Goal: Transaction & Acquisition: Purchase product/service

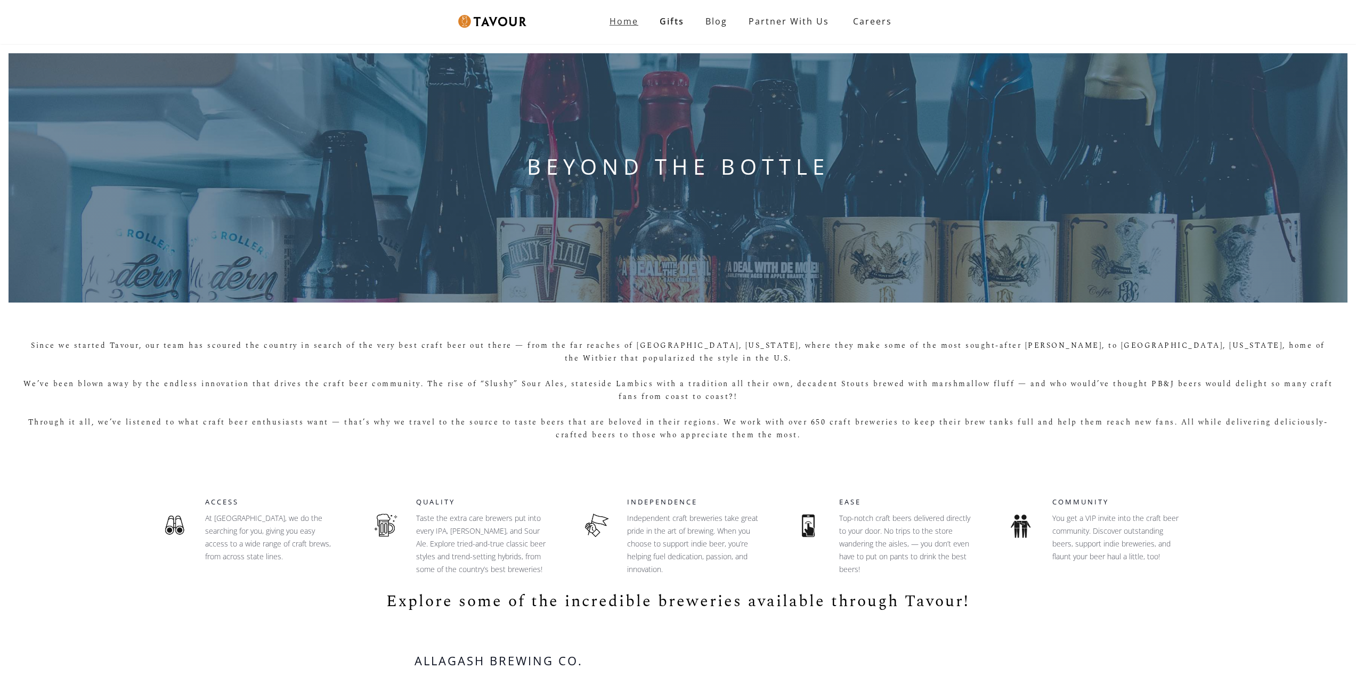
click at [630, 22] on strong "Home" at bounding box center [624, 21] width 29 height 12
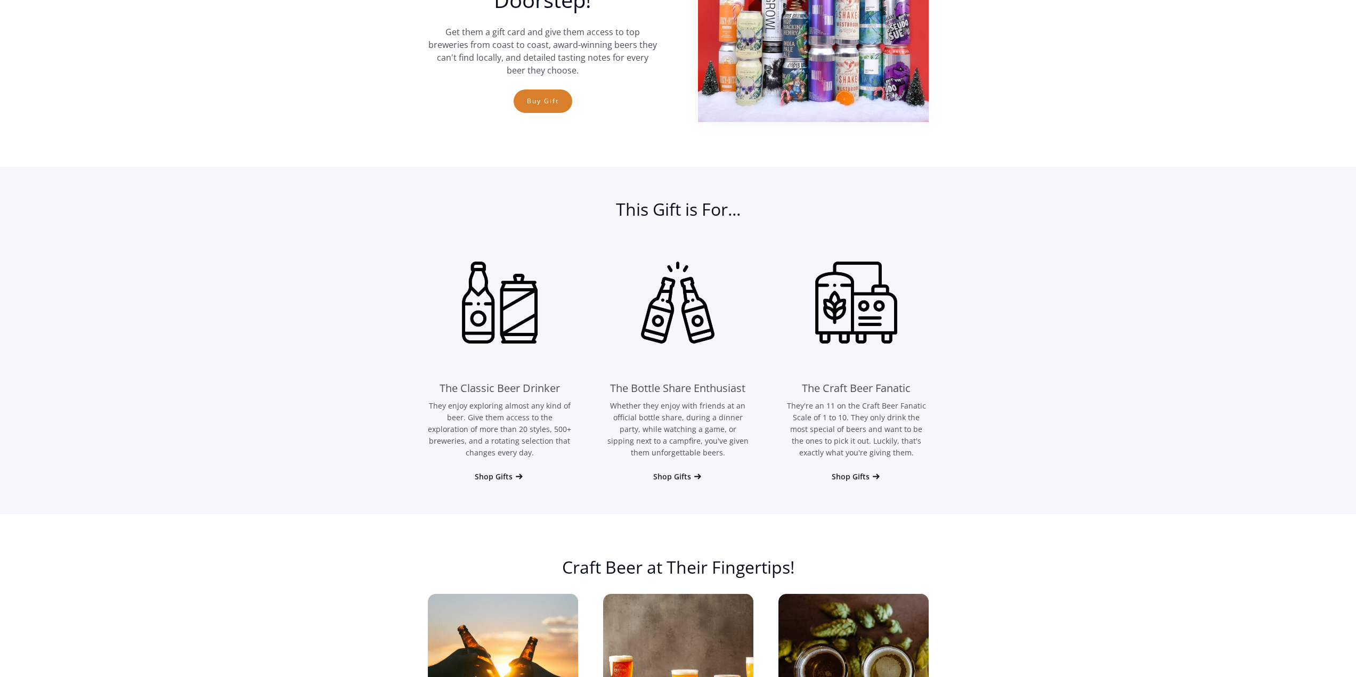
scroll to position [533, 0]
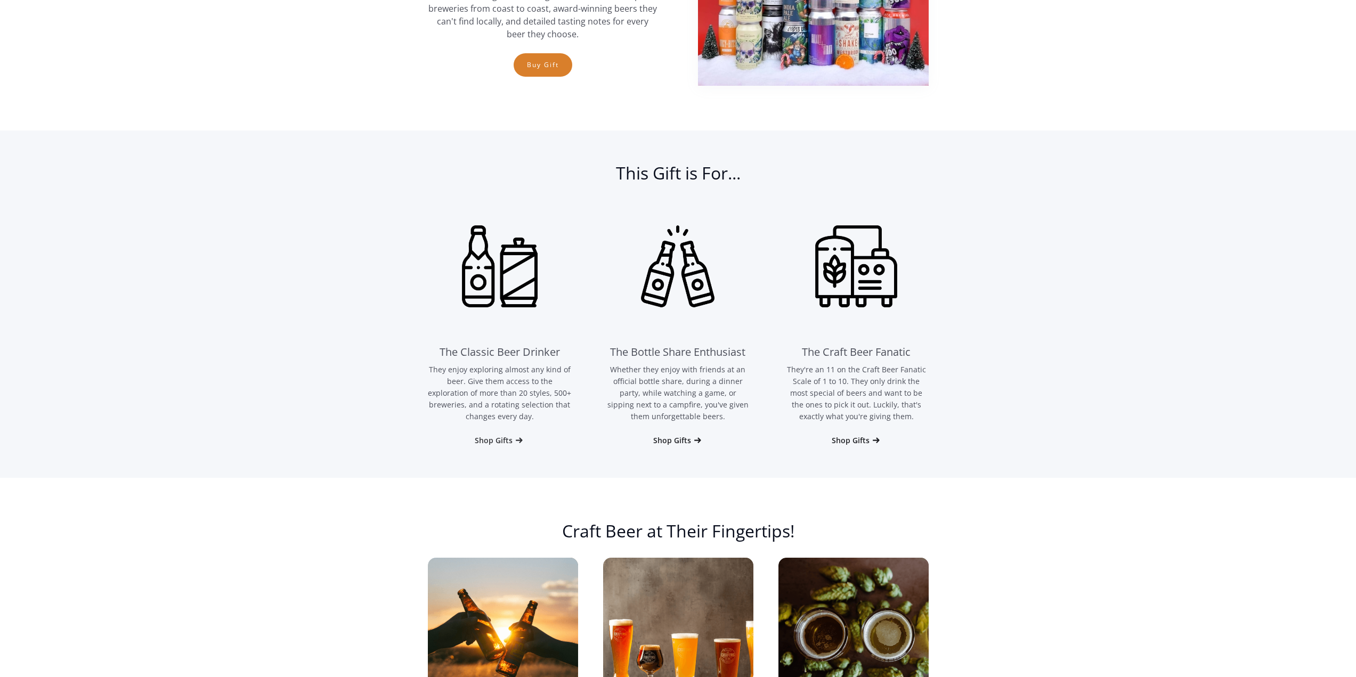
click at [491, 441] on div "Shop Gifts" at bounding box center [494, 440] width 38 height 11
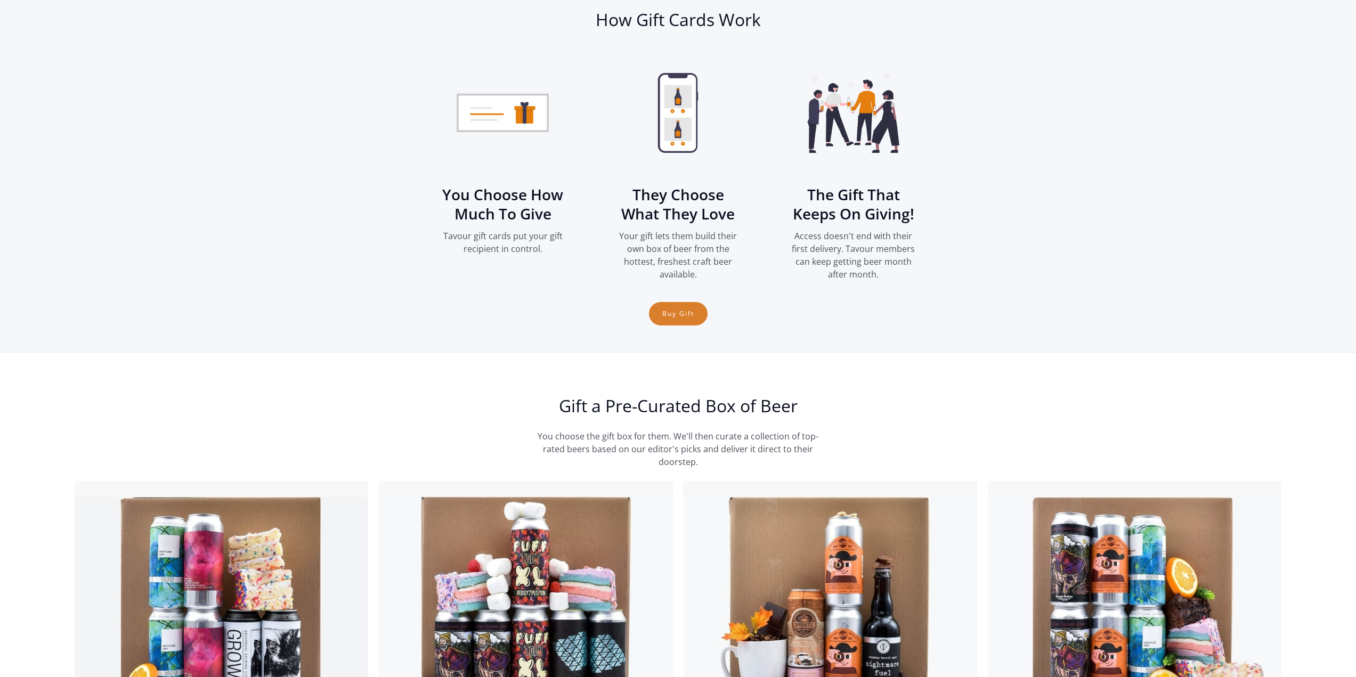
scroll to position [1437, 0]
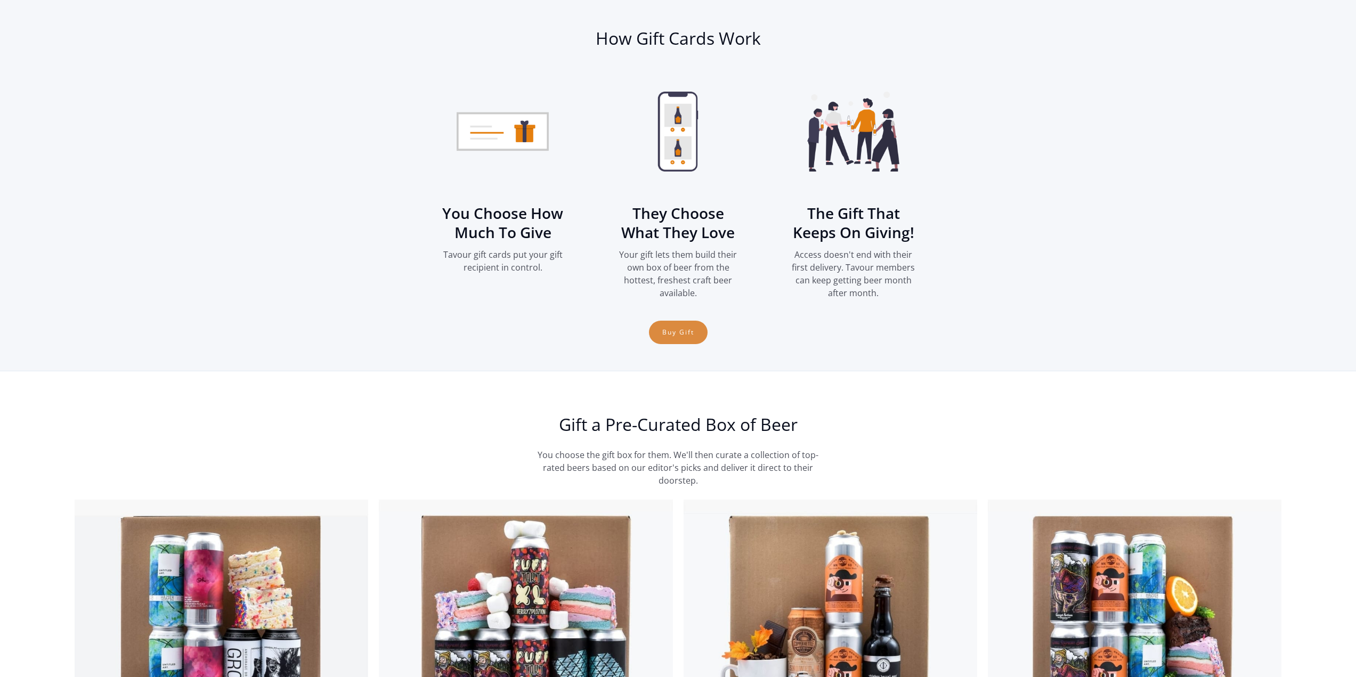
click at [676, 334] on link "Buy Gift" at bounding box center [678, 332] width 59 height 23
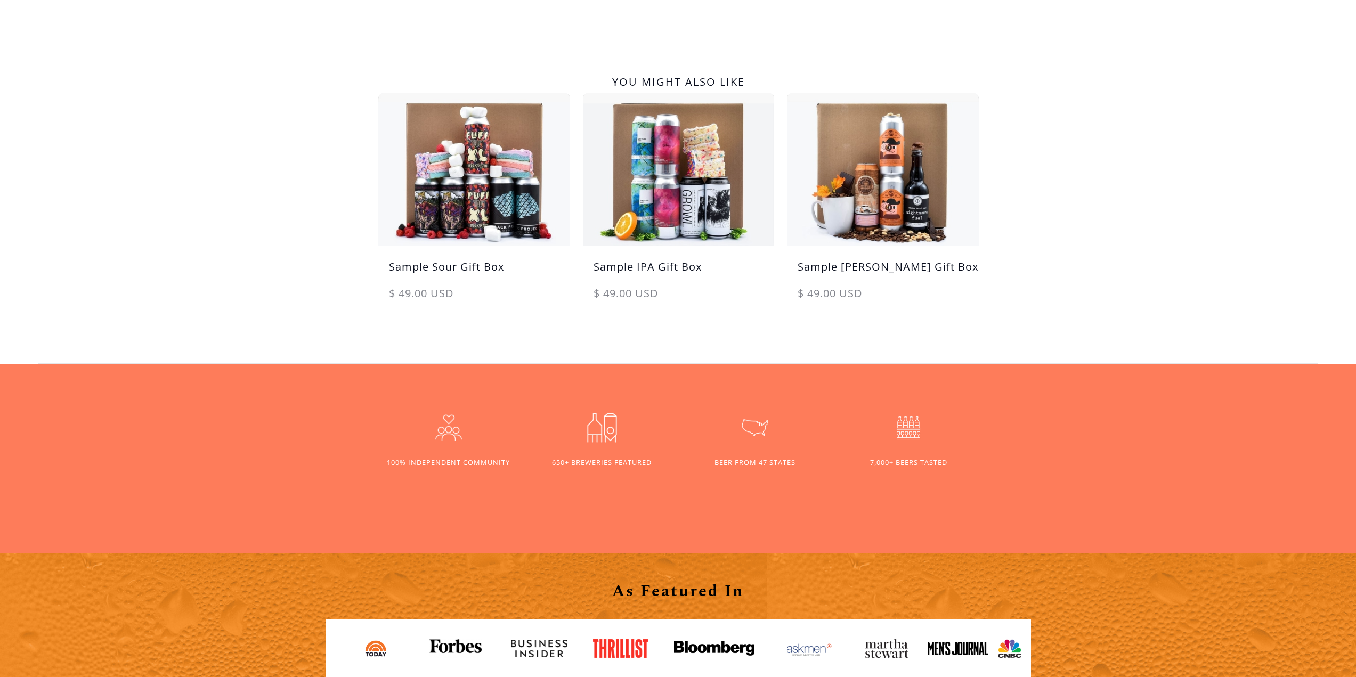
scroll to position [586, 0]
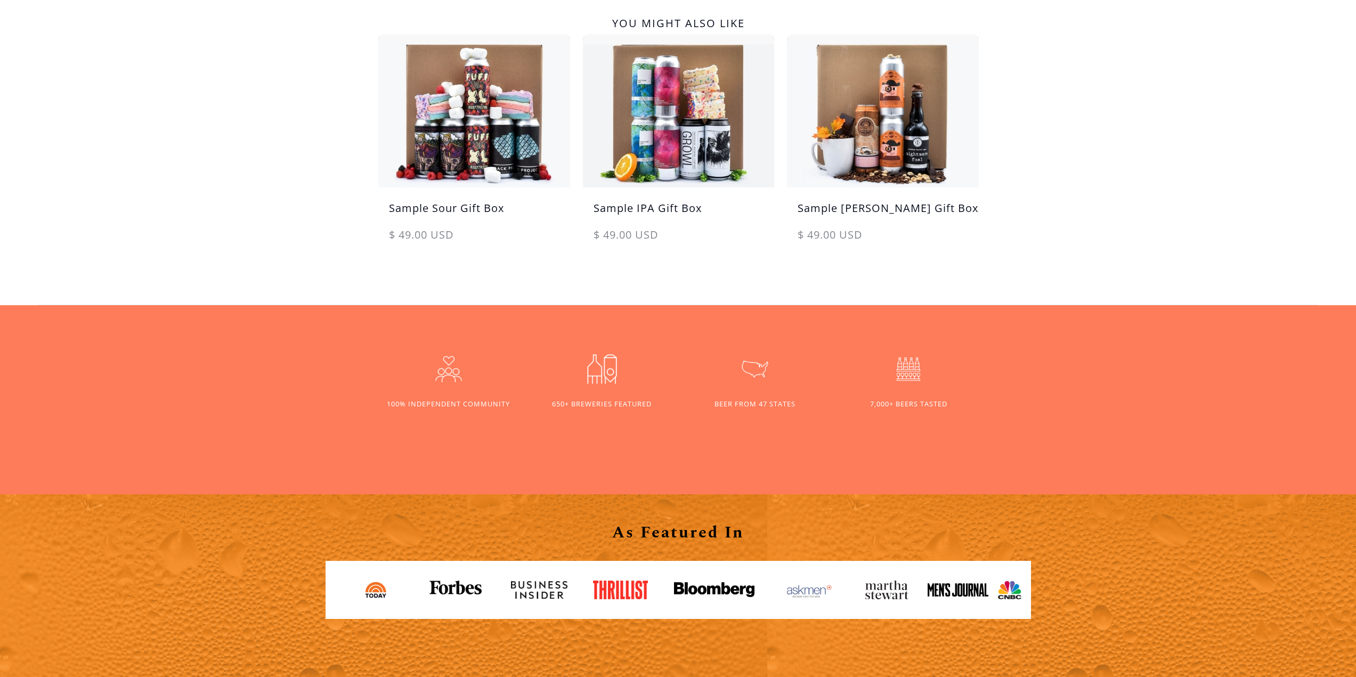
click at [601, 398] on div at bounding box center [602, 373] width 100 height 51
click at [607, 376] on img at bounding box center [602, 369] width 43 height 43
click at [599, 408] on div "650+ BREWERIES FEATURED" at bounding box center [602, 404] width 100 height 10
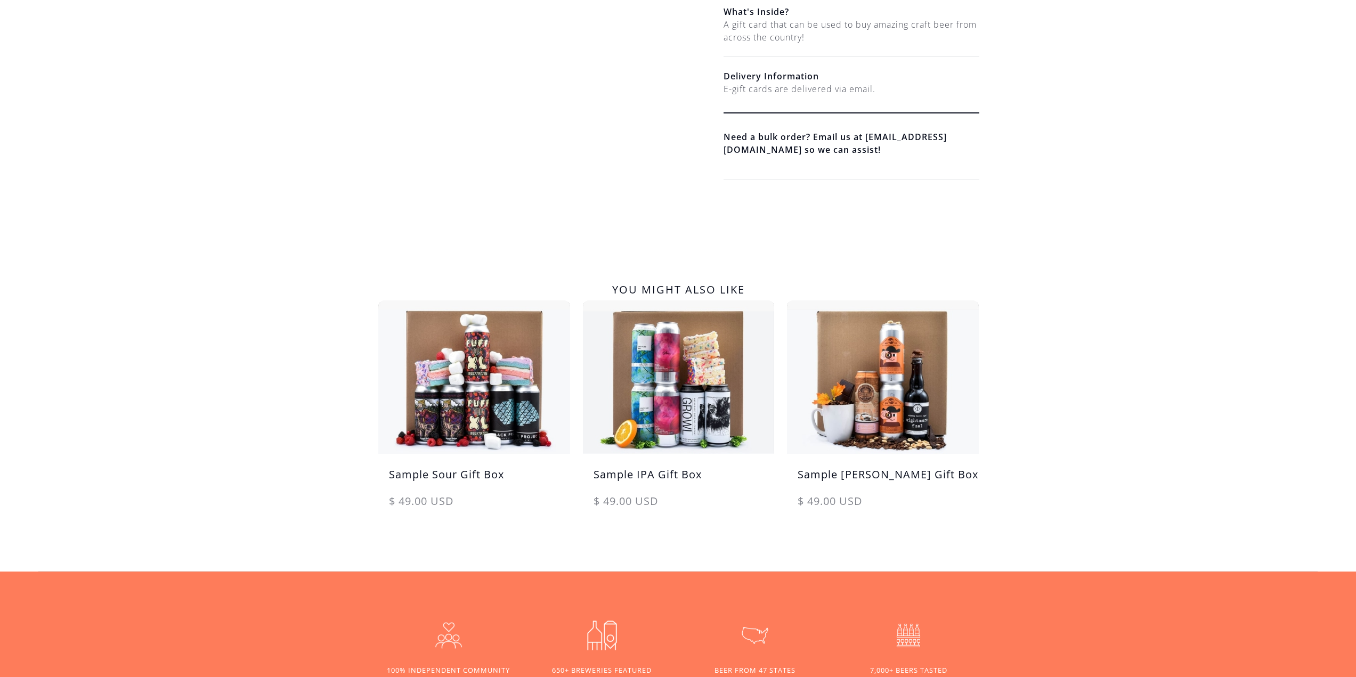
scroll to position [0, 0]
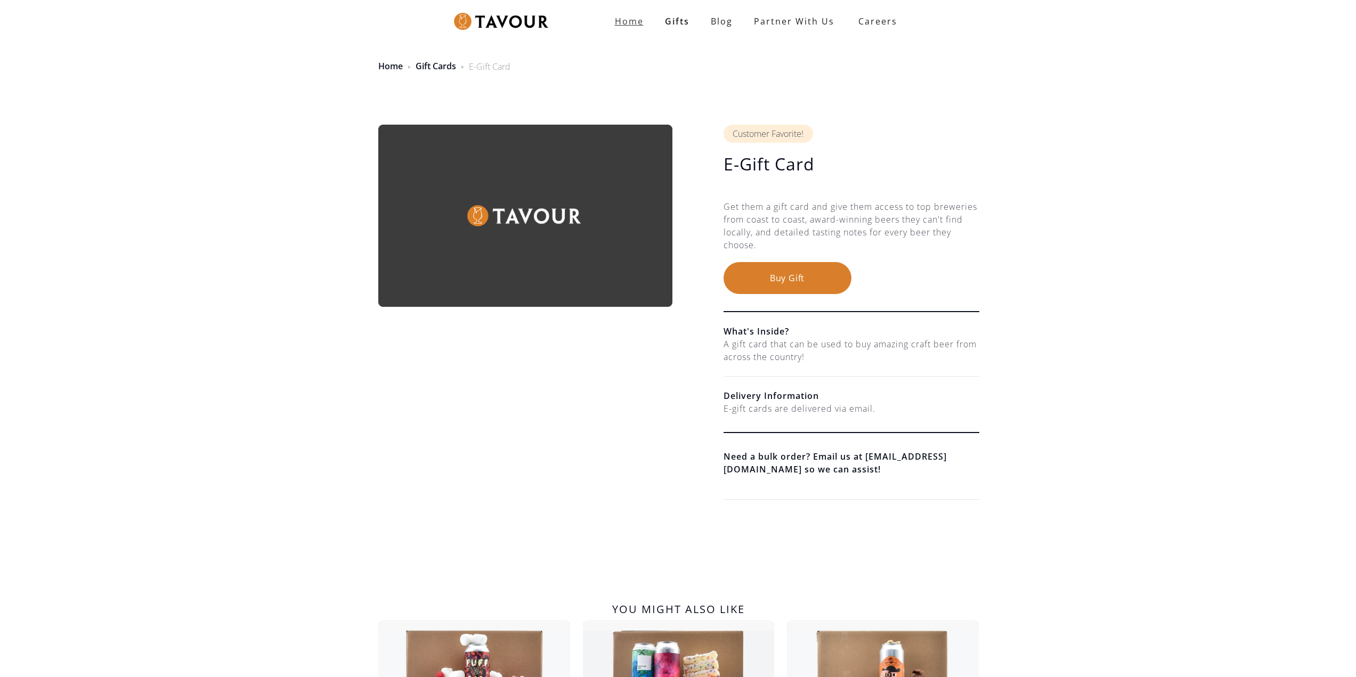
click at [632, 22] on strong "Home" at bounding box center [629, 21] width 29 height 12
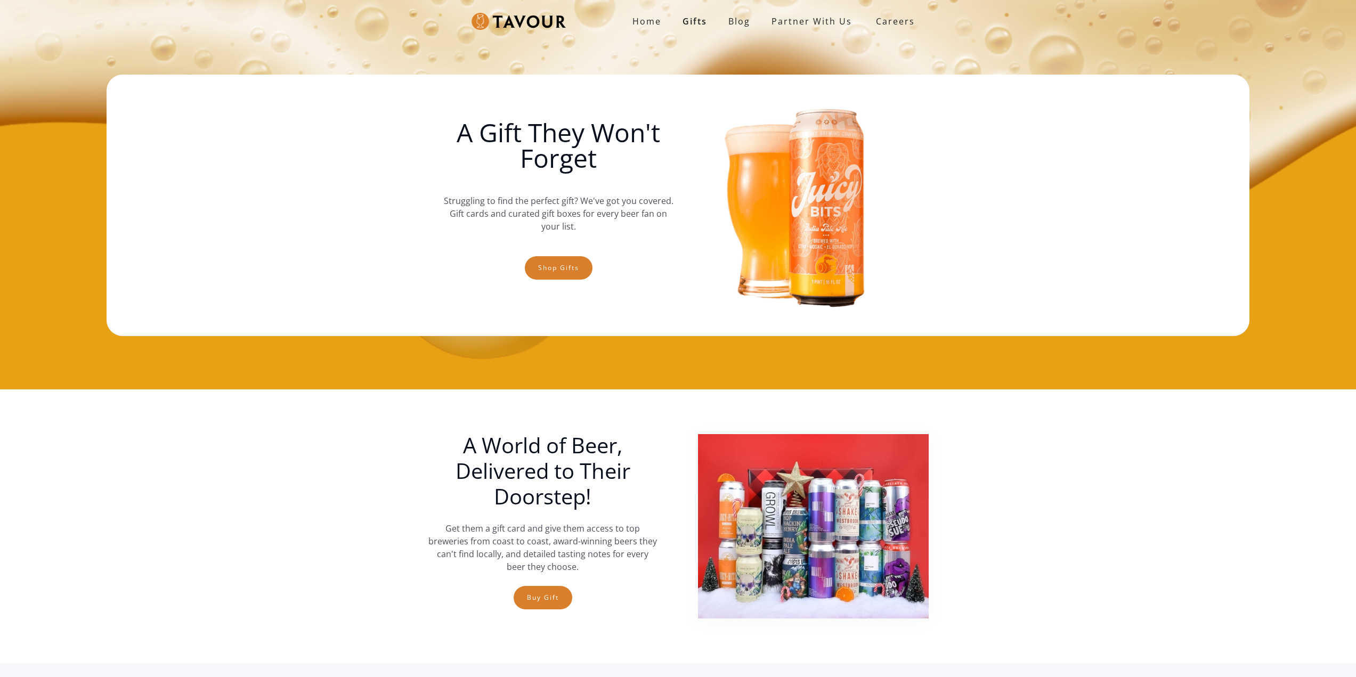
click at [140, 359] on div "Home Gifts Blog partner with us SIGN UP Careers A Gift They Won't Forget Strugg…" at bounding box center [678, 195] width 1356 height 390
click at [63, 171] on div "Home Gifts Blog partner with us SIGN UP Careers A Gift They Won't Forget Strugg…" at bounding box center [678, 195] width 1356 height 390
click at [127, 517] on section "A World of Beer, Delivered to Their Doorstep! Get them a gift card and give the…" at bounding box center [678, 527] width 1356 height 274
